Goal: Check status: Check status

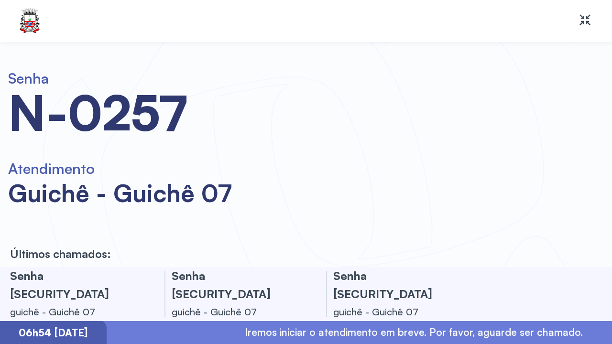
click at [232, 99] on div "N-0257" at bounding box center [169, 113] width 323 height 50
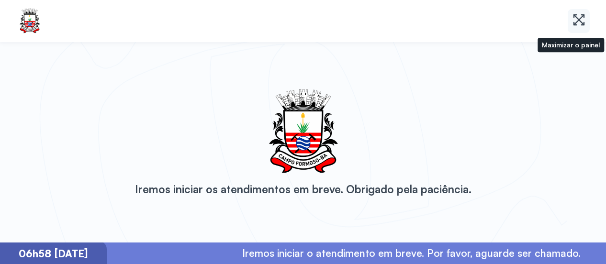
click at [580, 22] on icon at bounding box center [581, 23] width 6 height 6
